Goal: Task Accomplishment & Management: Use online tool/utility

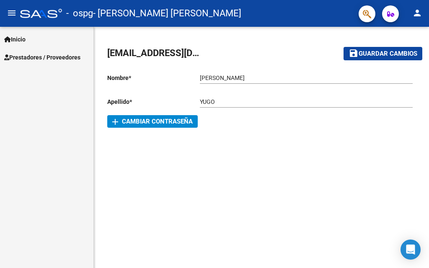
click at [69, 55] on span "Prestadores / Proveedores" at bounding box center [42, 57] width 76 height 9
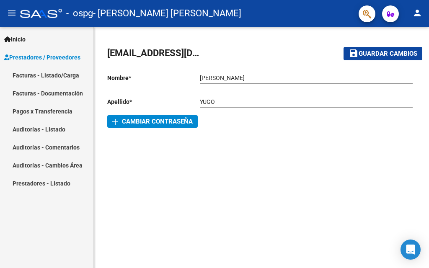
click at [65, 75] on link "Facturas - Listado/Carga" at bounding box center [46, 75] width 93 height 18
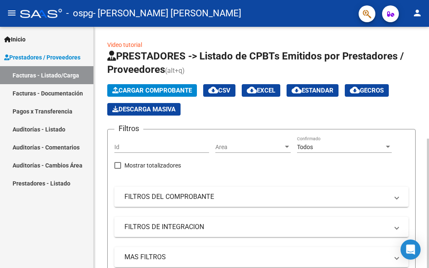
scroll to position [209, 0]
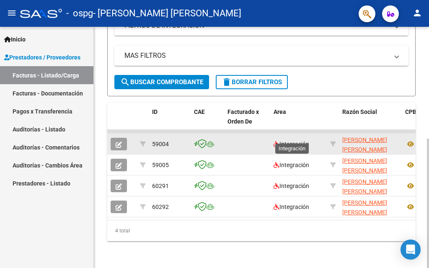
click at [288, 141] on span "Integración" at bounding box center [292, 144] width 36 height 7
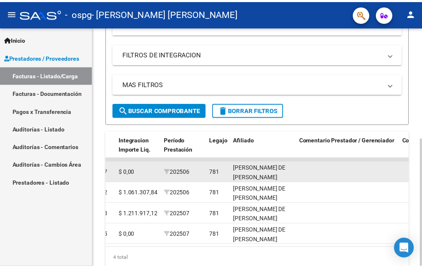
scroll to position [125, 0]
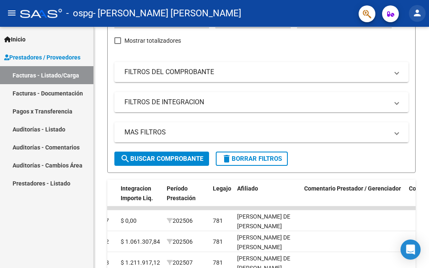
click at [418, 8] on mat-icon "person" at bounding box center [417, 13] width 10 height 10
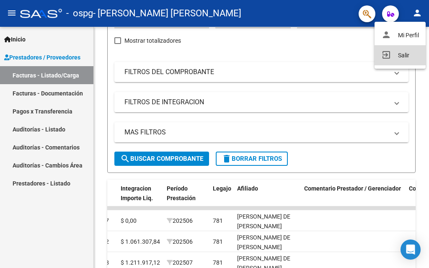
click at [406, 59] on button "exit_to_app Salir" at bounding box center [400, 55] width 51 height 20
